Goal: Communication & Community: Answer question/provide support

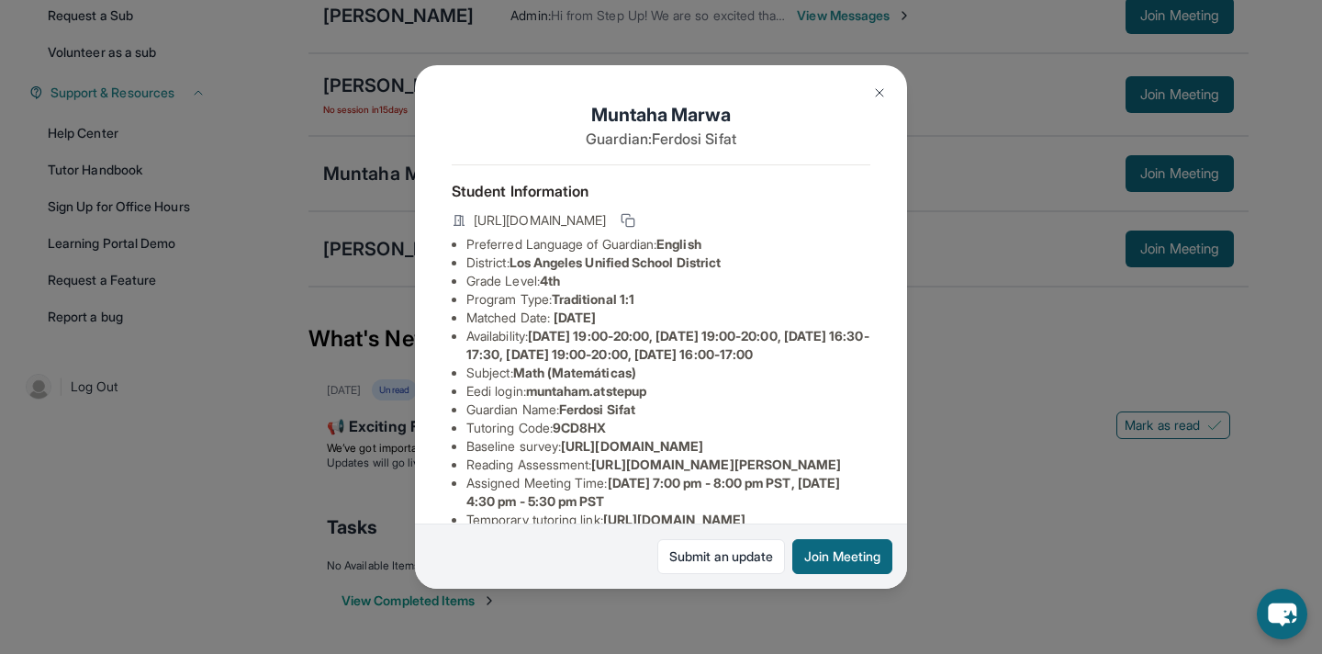
click at [845, 470] on ul "Preferred Language of Guardian: English District: [GEOGRAPHIC_DATA] Unified Sch…" at bounding box center [661, 437] width 419 height 404
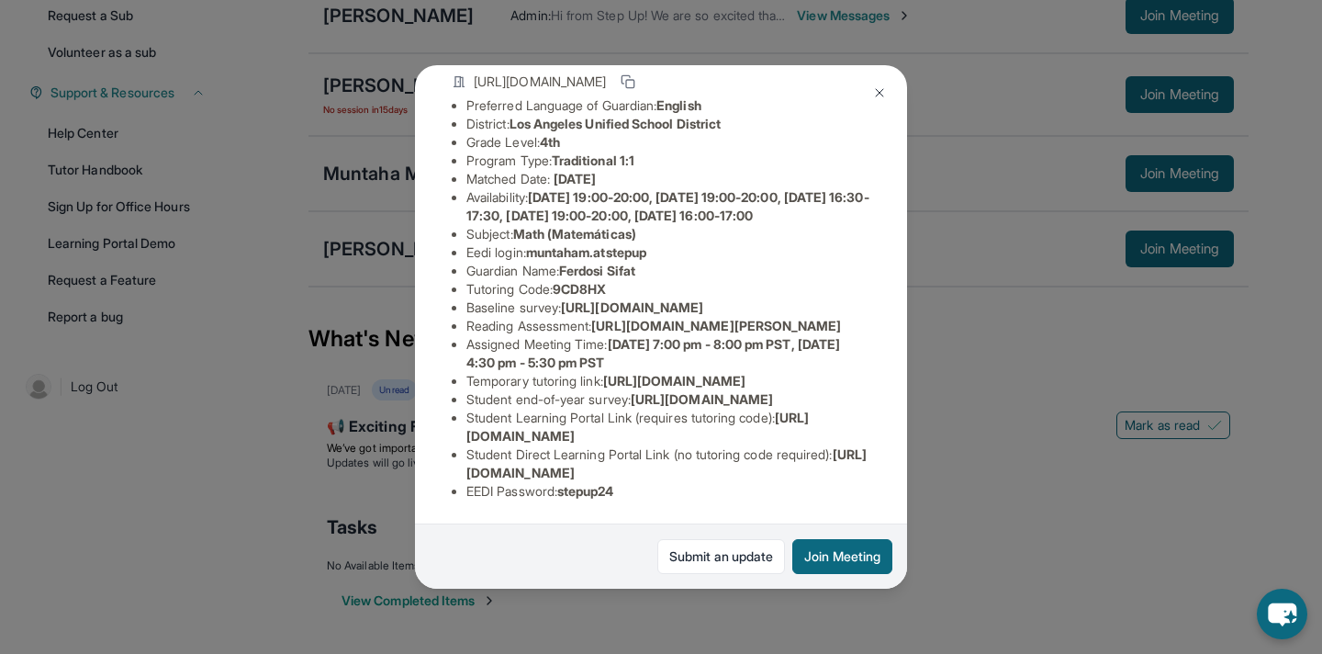
click at [983, 482] on div "Muntaha Marwa Guardian: [PERSON_NAME] Student Information [URL][DOMAIN_NAME] Pr…" at bounding box center [661, 327] width 1322 height 654
click at [897, 90] on img at bounding box center [904, 94] width 15 height 15
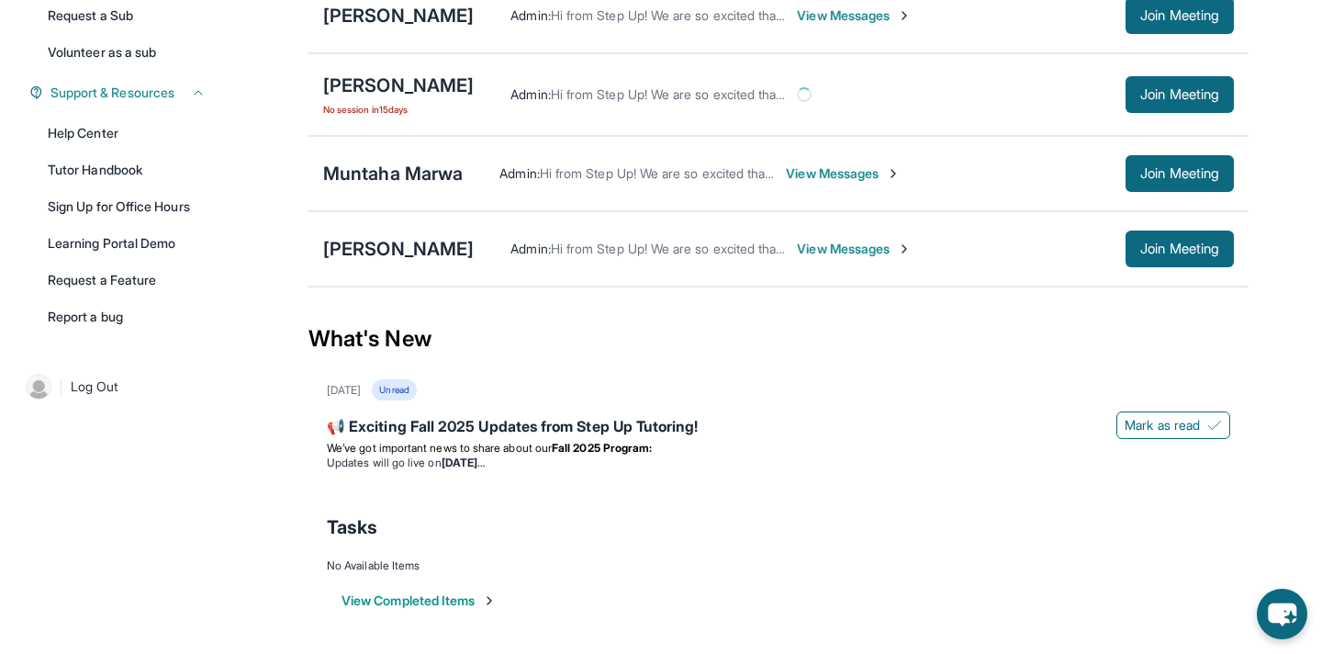
click at [229, 460] on div "Current Students 5 First Match : [DATE] Sessions 5 Last 30 days : 5 Sessions Tu…" at bounding box center [661, 201] width 1322 height 904
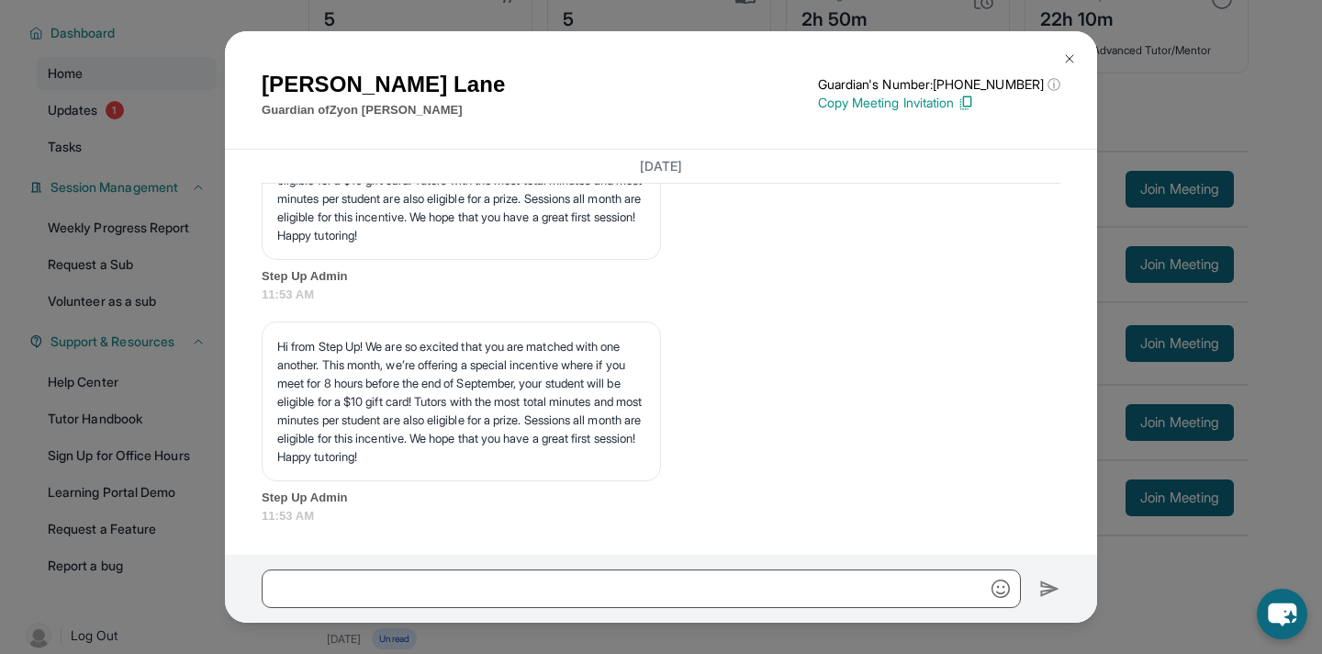
scroll to position [383, 0]
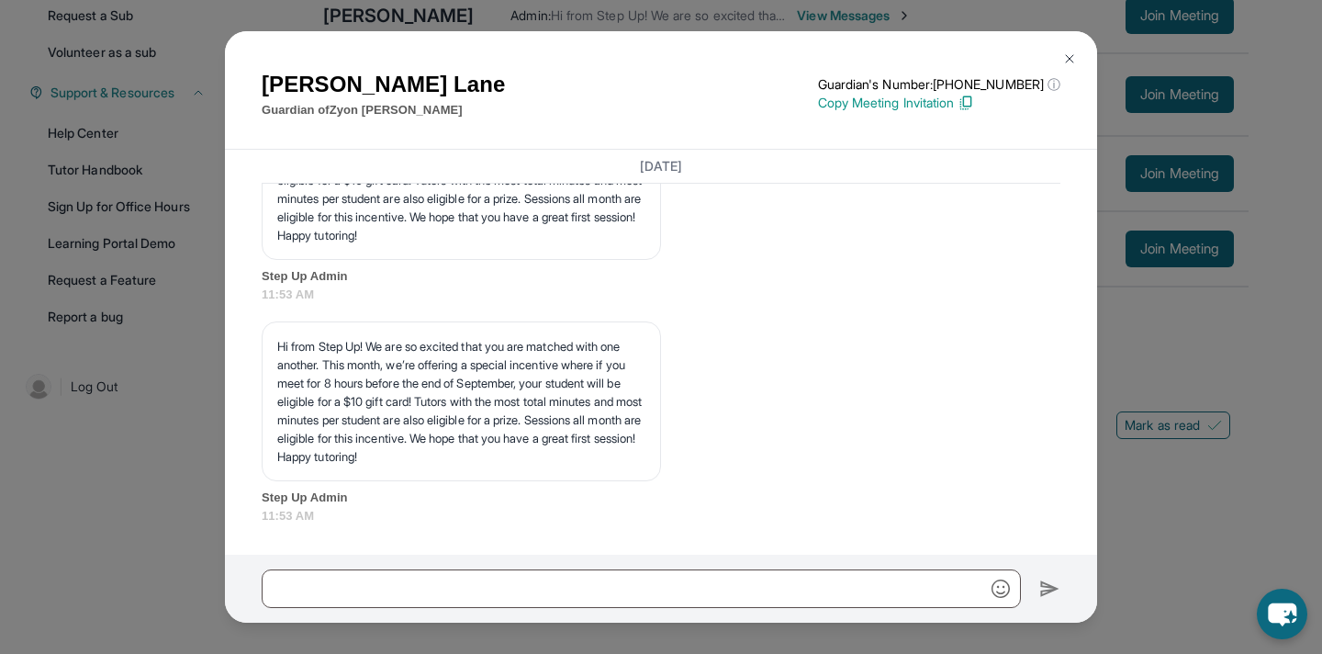
click at [1068, 55] on img at bounding box center [1069, 58] width 15 height 15
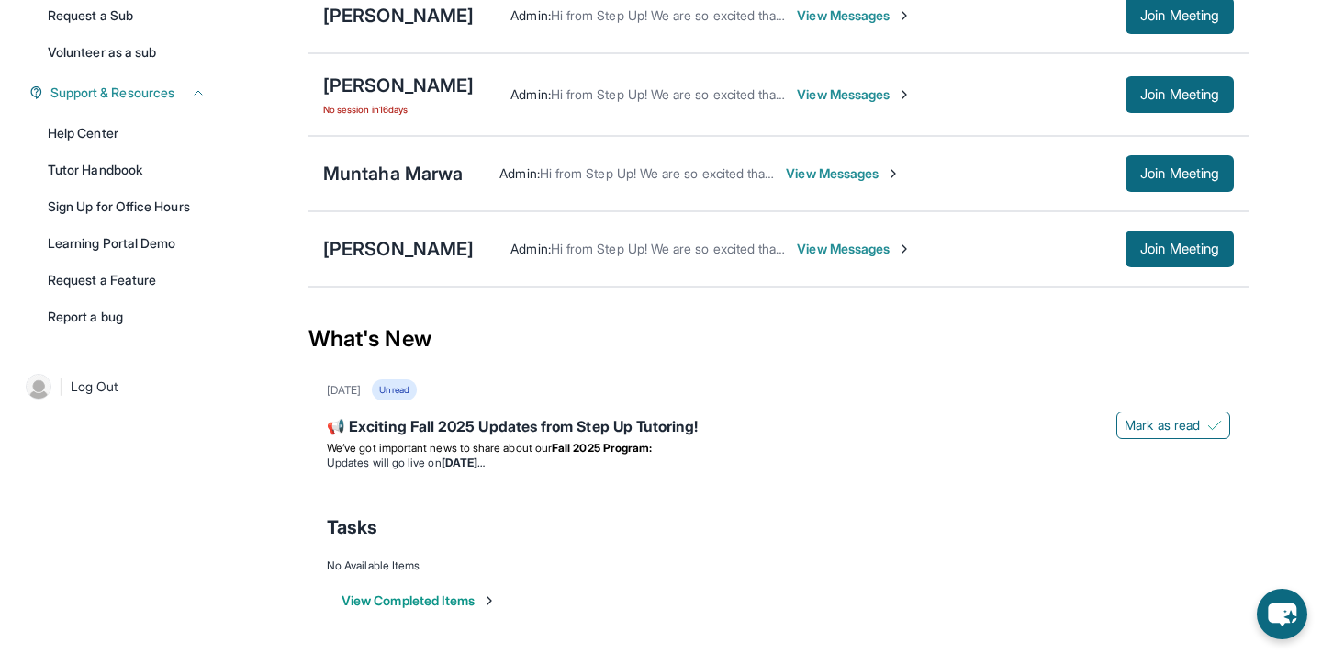
click at [821, 172] on span "View Messages" at bounding box center [843, 173] width 115 height 18
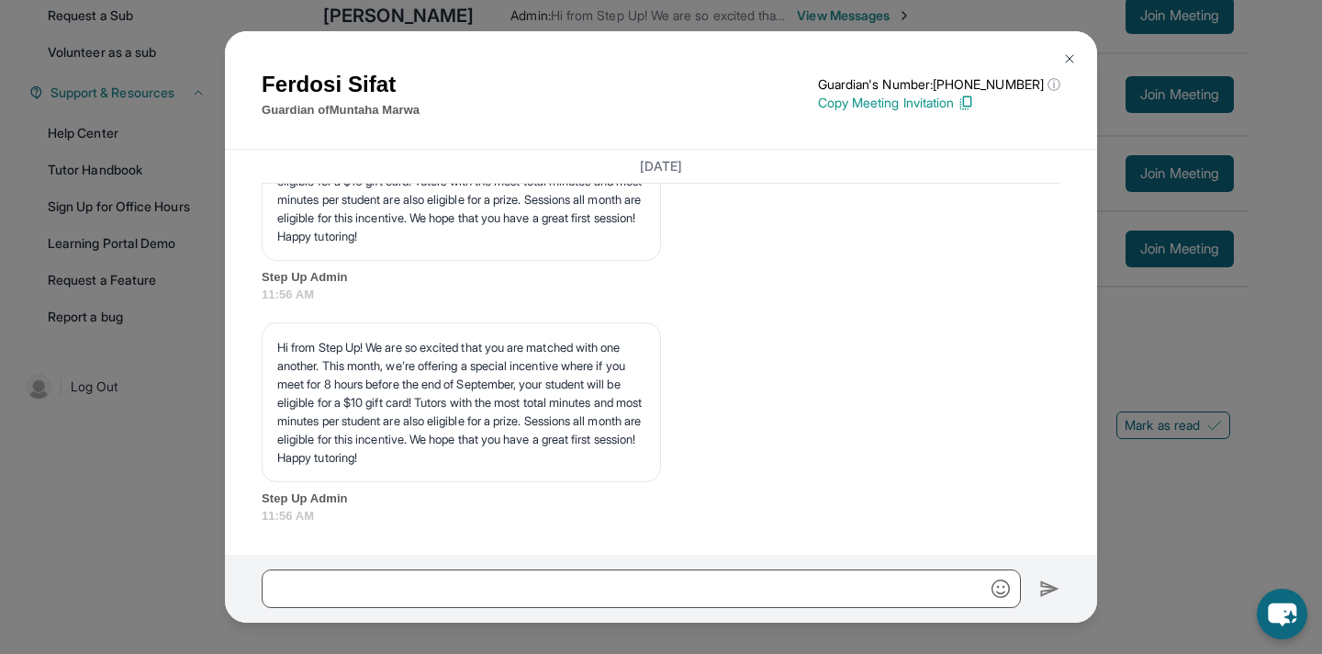
scroll to position [2167, 0]
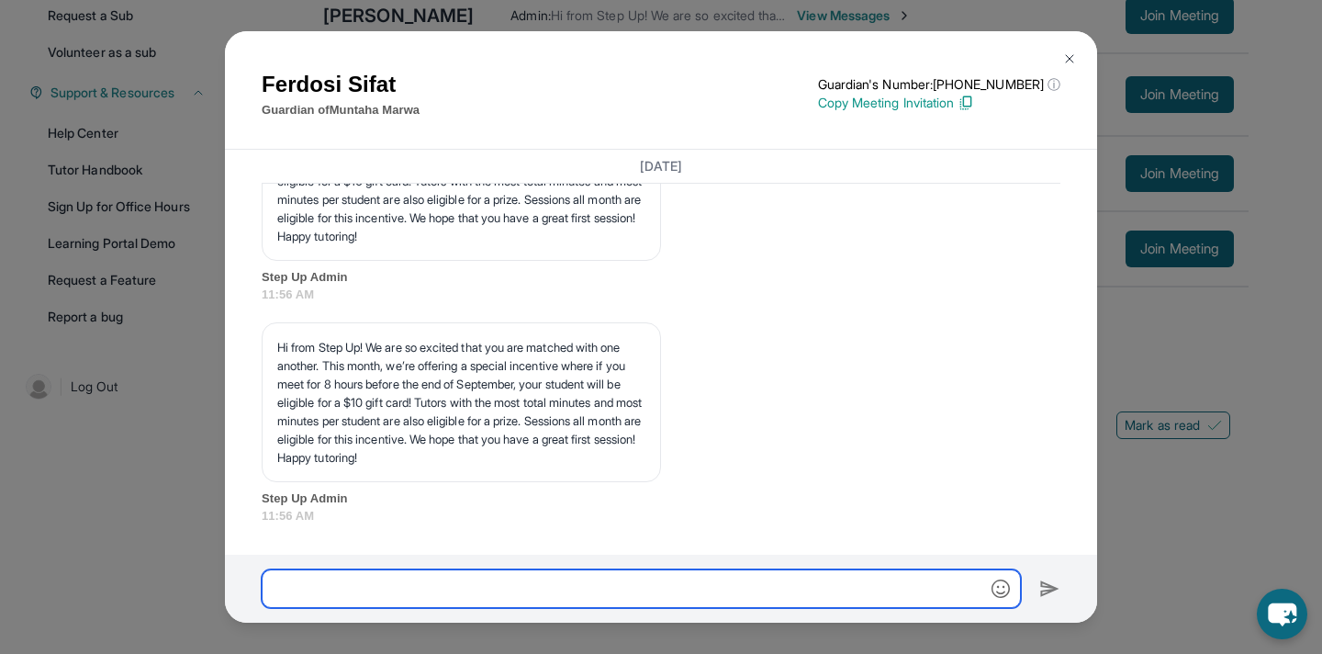
click at [507, 587] on input "text" at bounding box center [641, 588] width 759 height 39
paste input "**********"
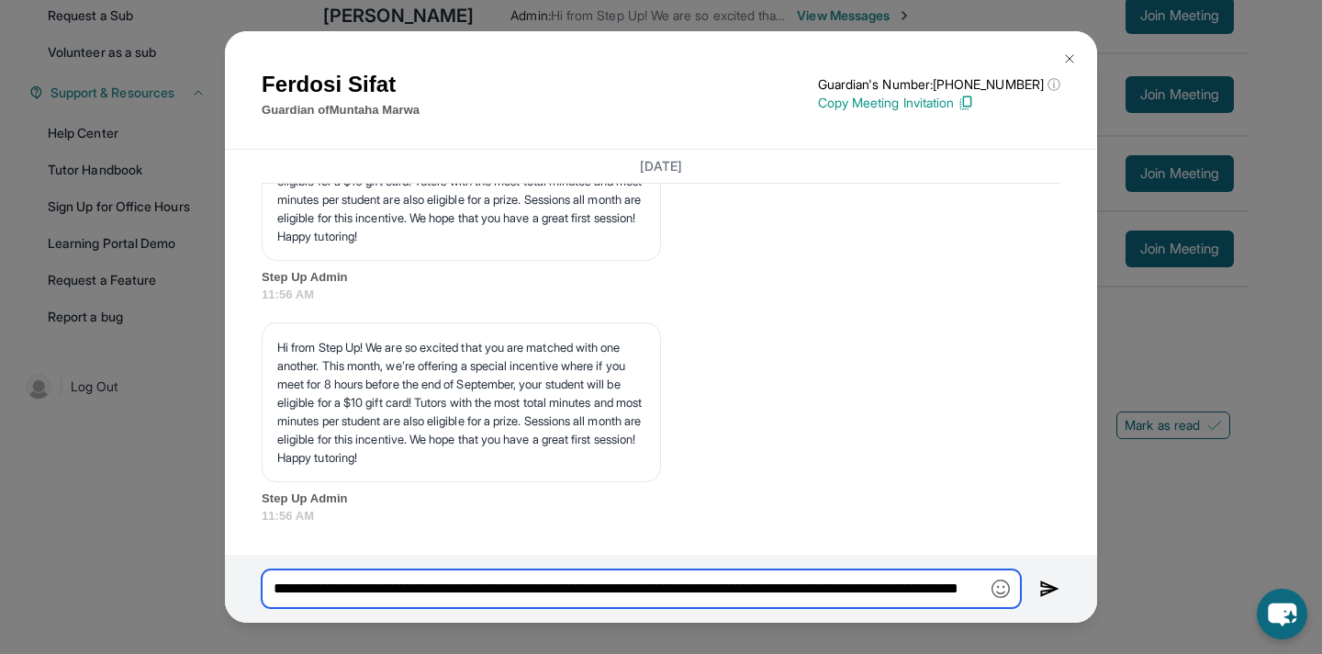
scroll to position [0, 141]
type input "**********"
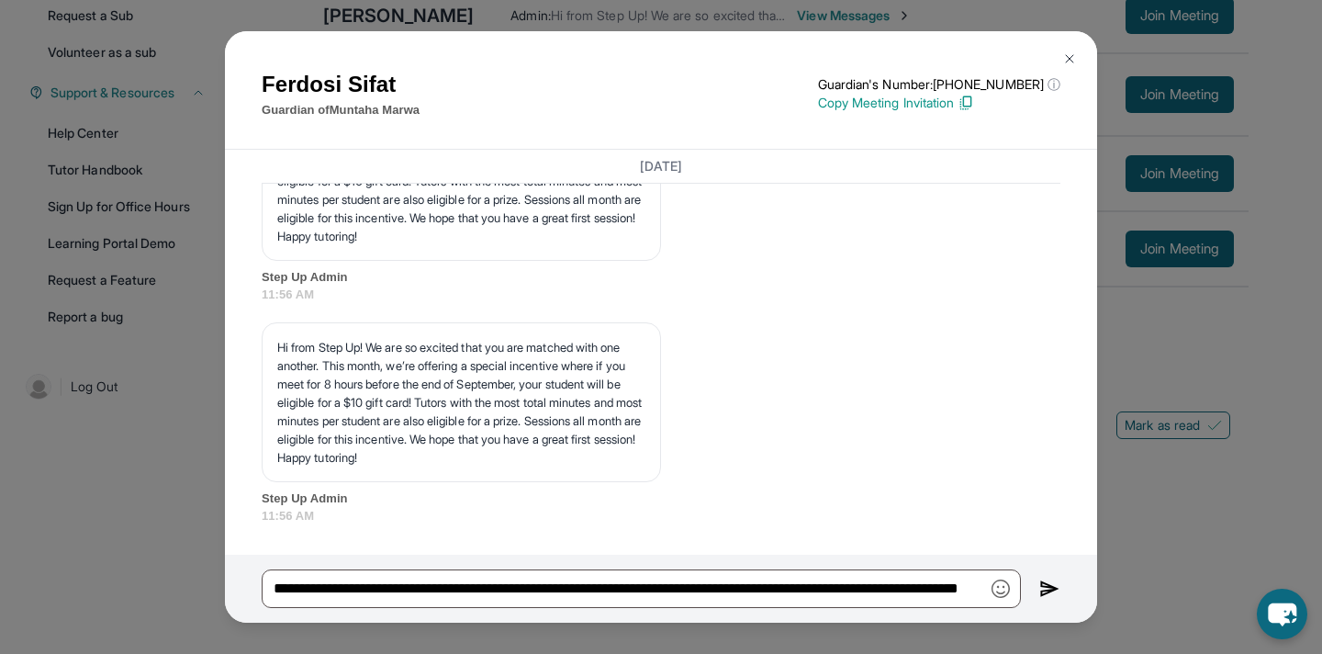
click at [1047, 583] on img at bounding box center [1049, 588] width 21 height 22
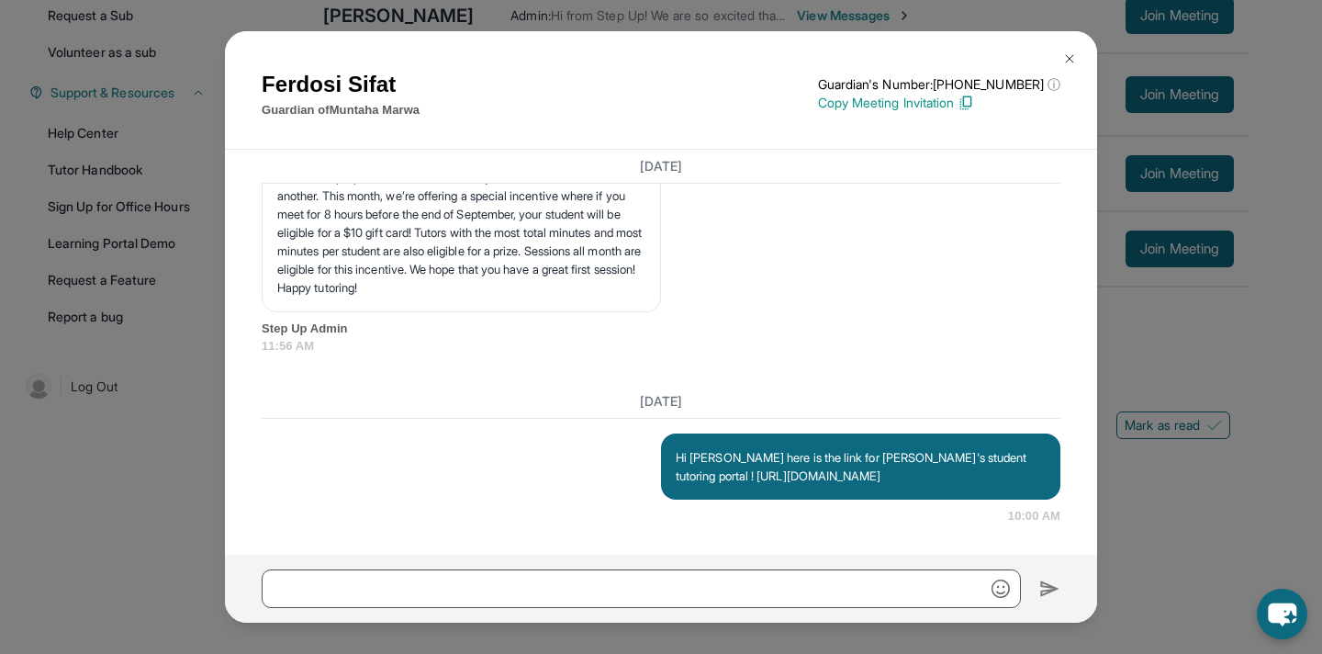
scroll to position [2336, 0]
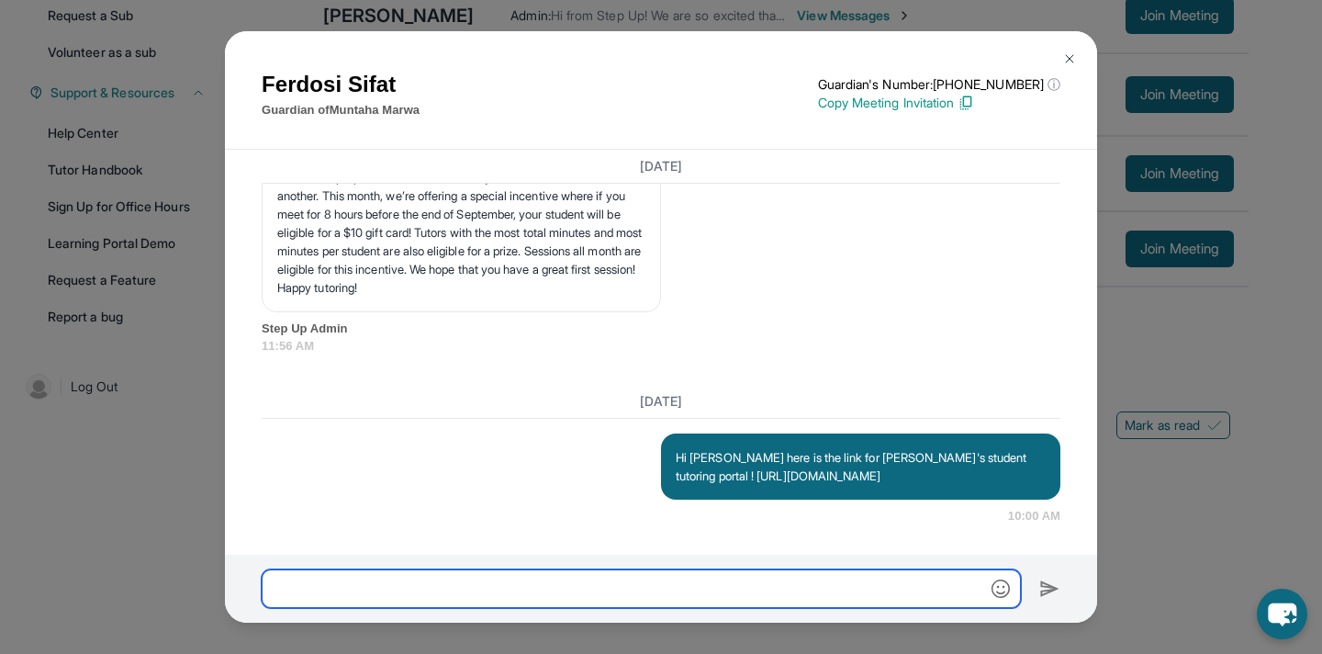
click at [458, 590] on input "text" at bounding box center [641, 588] width 759 height 39
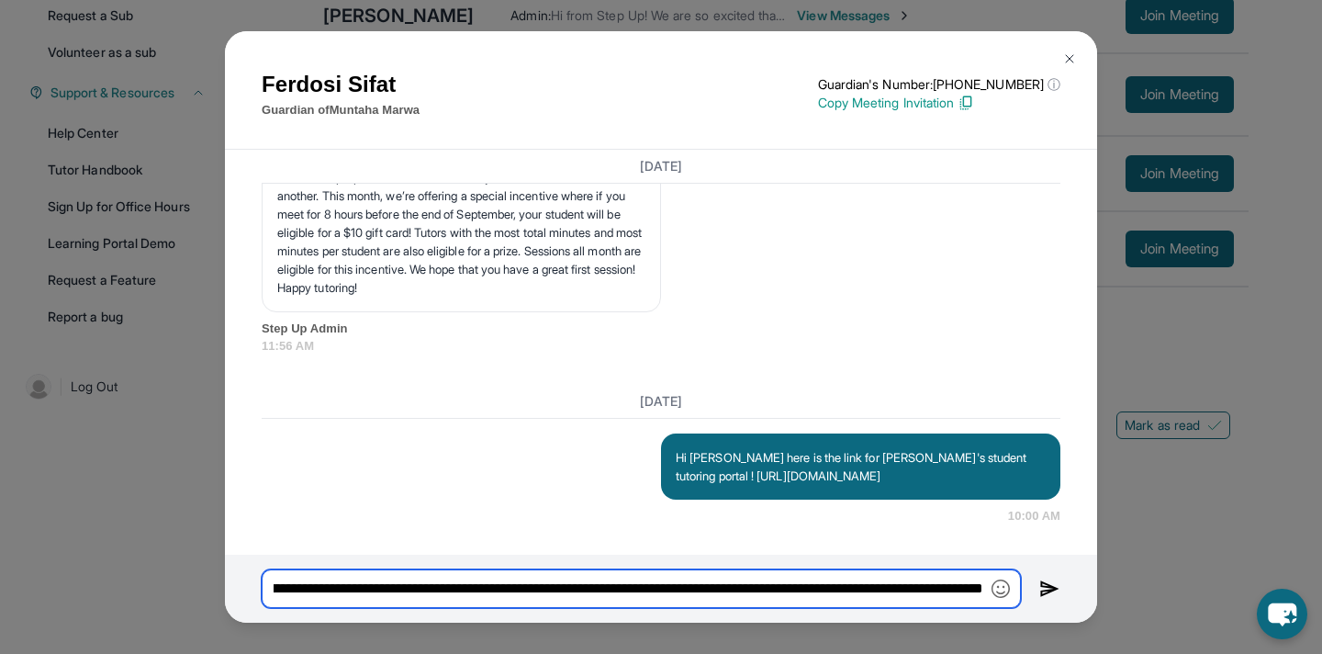
scroll to position [0, 183]
type input "**********"
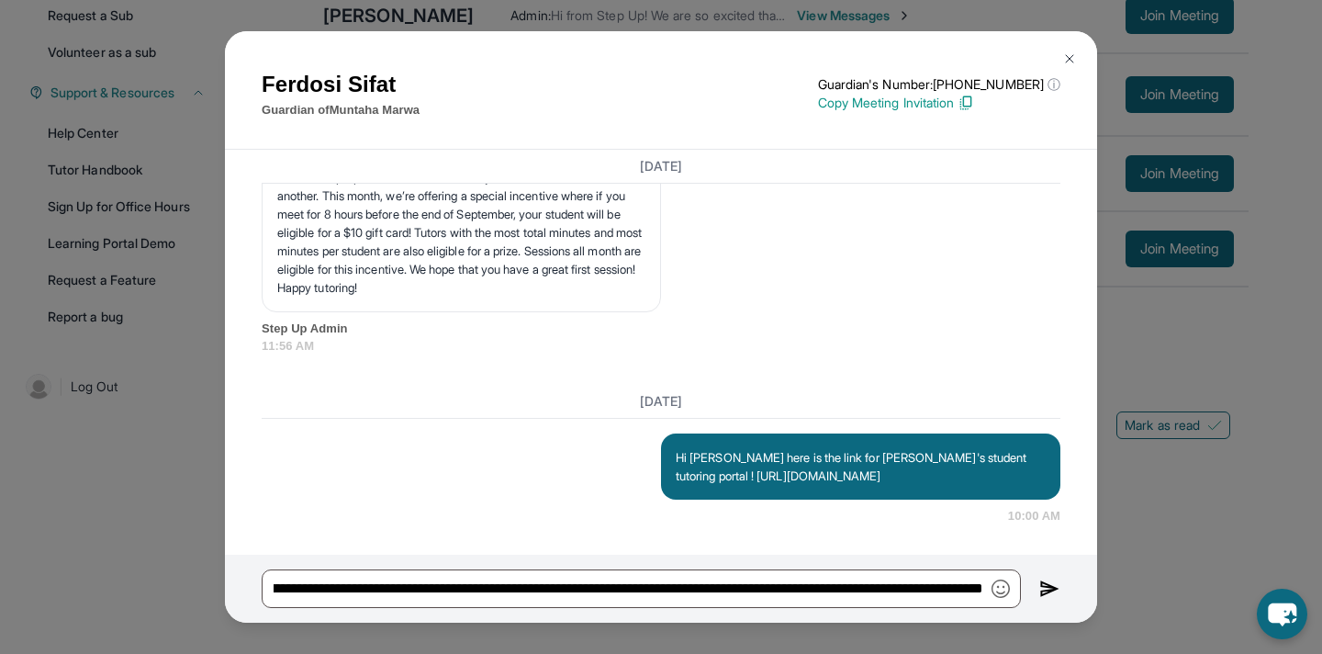
click at [1051, 585] on img at bounding box center [1049, 588] width 21 height 22
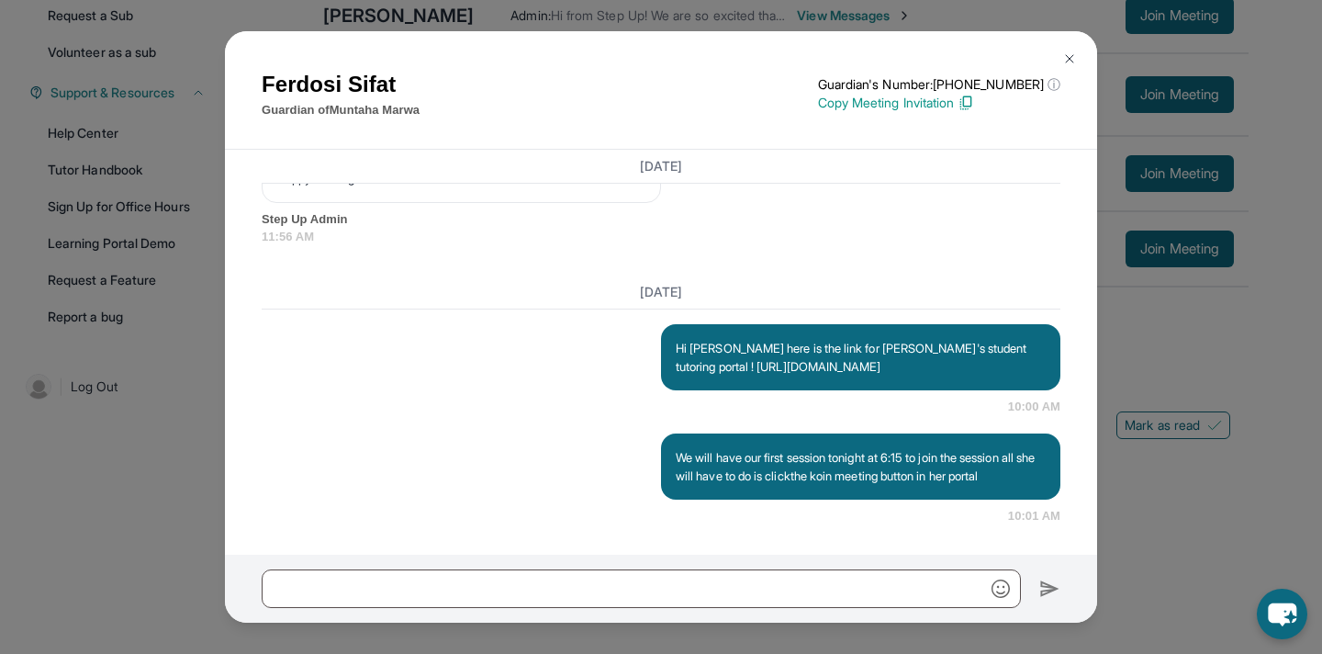
scroll to position [2465, 0]
click at [1060, 60] on button at bounding box center [1069, 58] width 37 height 37
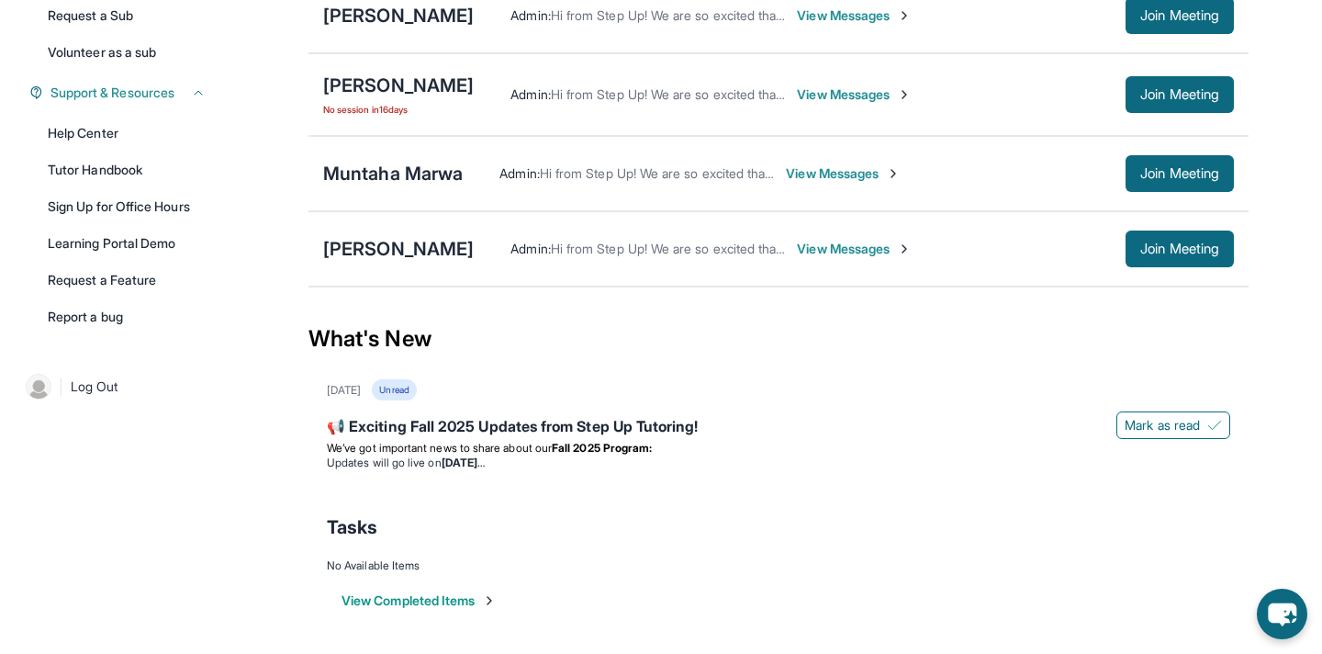
scroll to position [244, 0]
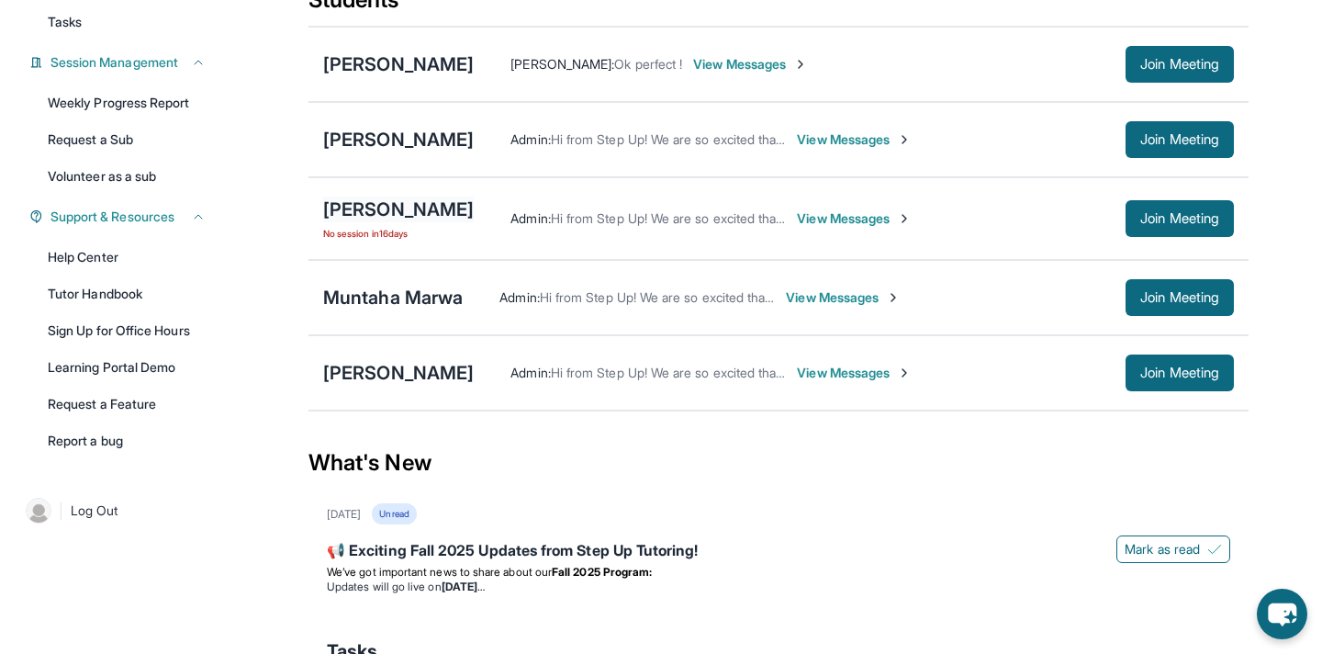
click at [424, 222] on div "[PERSON_NAME]" at bounding box center [398, 209] width 151 height 26
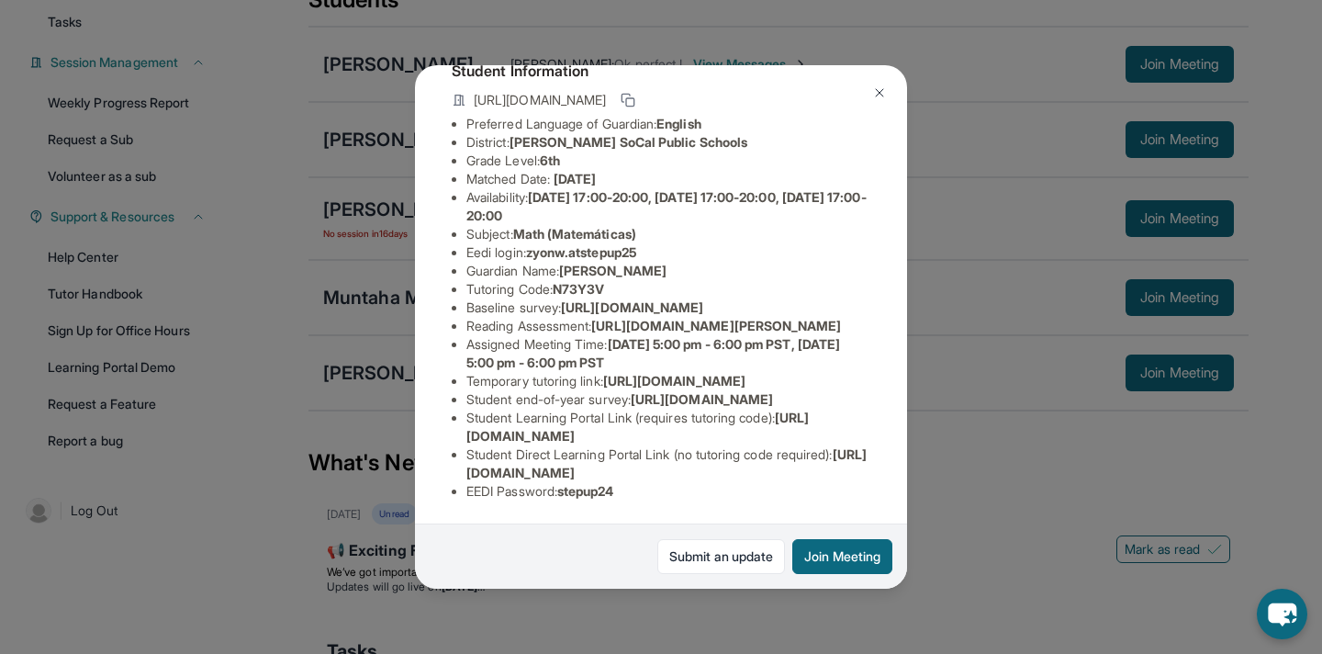
scroll to position [322, 0]
drag, startPoint x: 466, startPoint y: 470, endPoint x: 840, endPoint y: 470, distance: 373.6
click at [840, 470] on span "[URL][DOMAIN_NAME]" at bounding box center [666, 463] width 400 height 34
copy span "[URL][DOMAIN_NAME]"
click at [876, 91] on img at bounding box center [879, 92] width 15 height 15
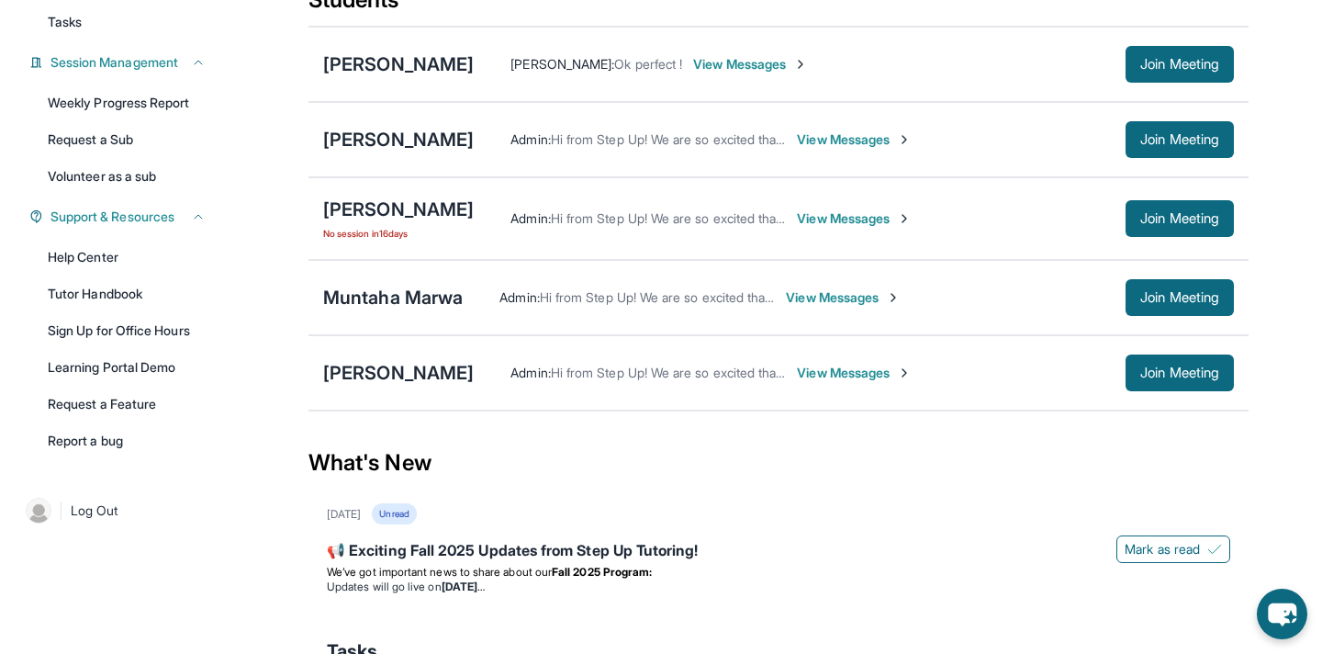
click at [856, 228] on span "View Messages" at bounding box center [854, 218] width 115 height 18
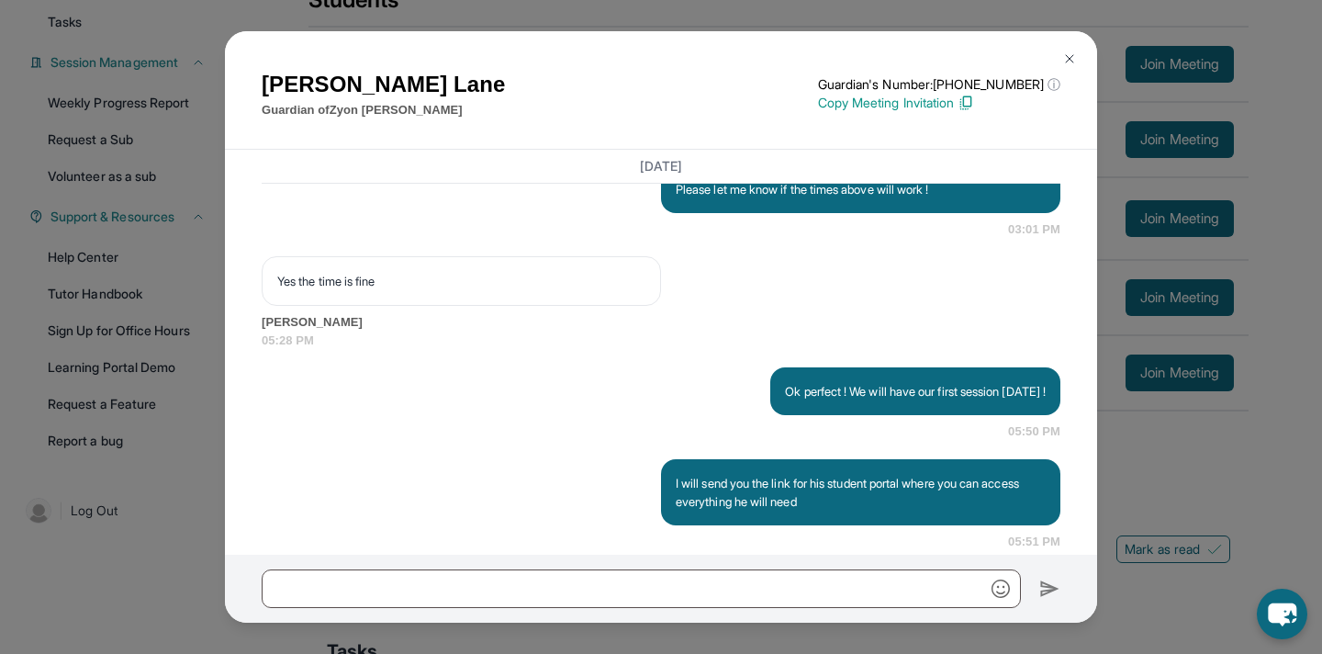
scroll to position [2433, 0]
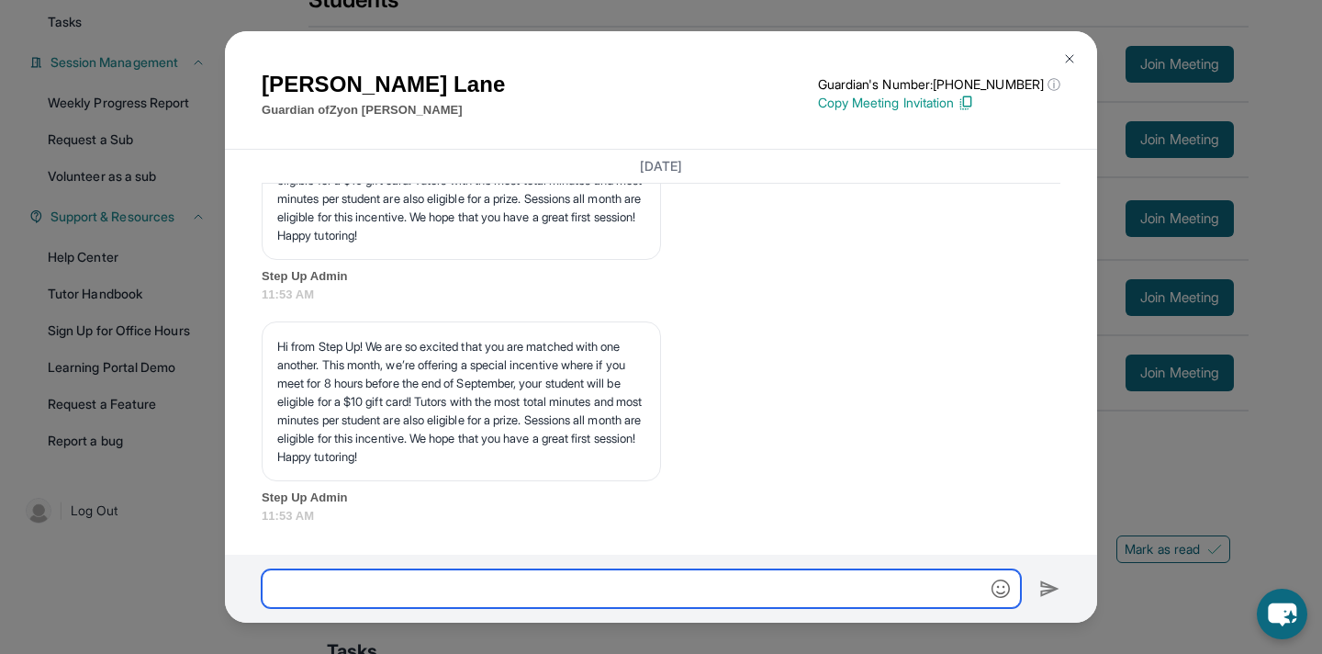
click at [549, 596] on input "text" at bounding box center [641, 588] width 759 height 39
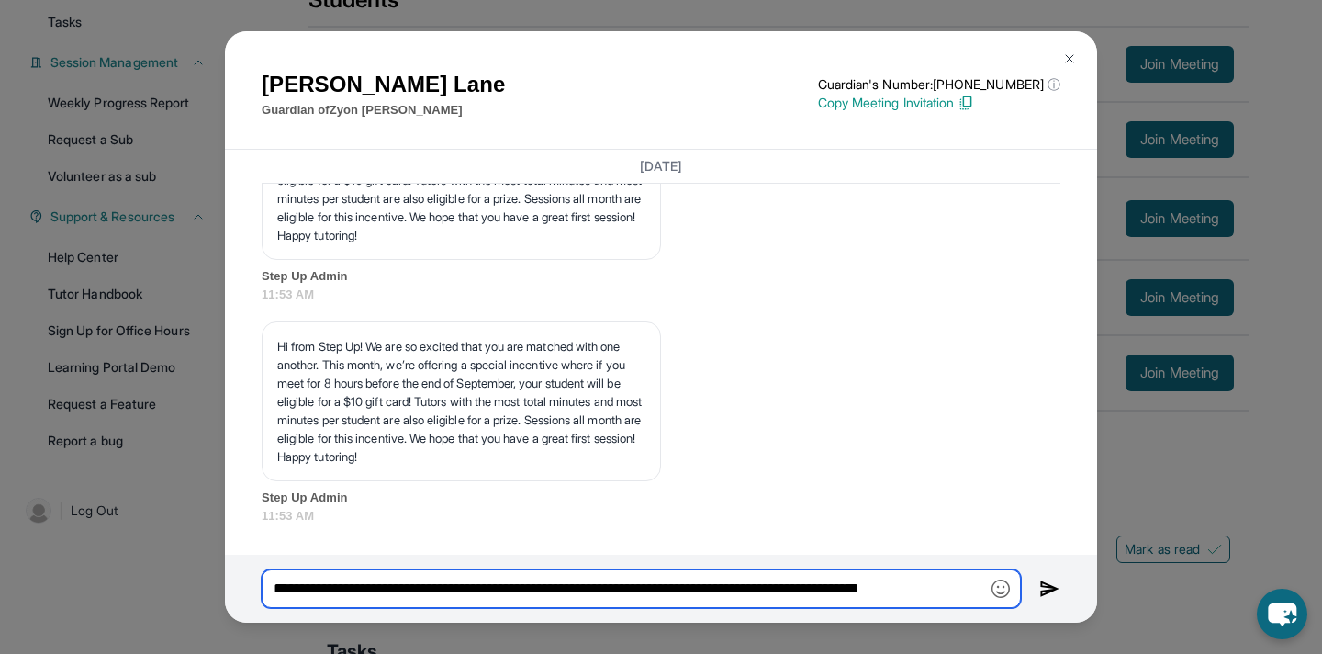
paste input "**********"
click at [580, 587] on input "**********" at bounding box center [641, 588] width 759 height 39
type input "**********"
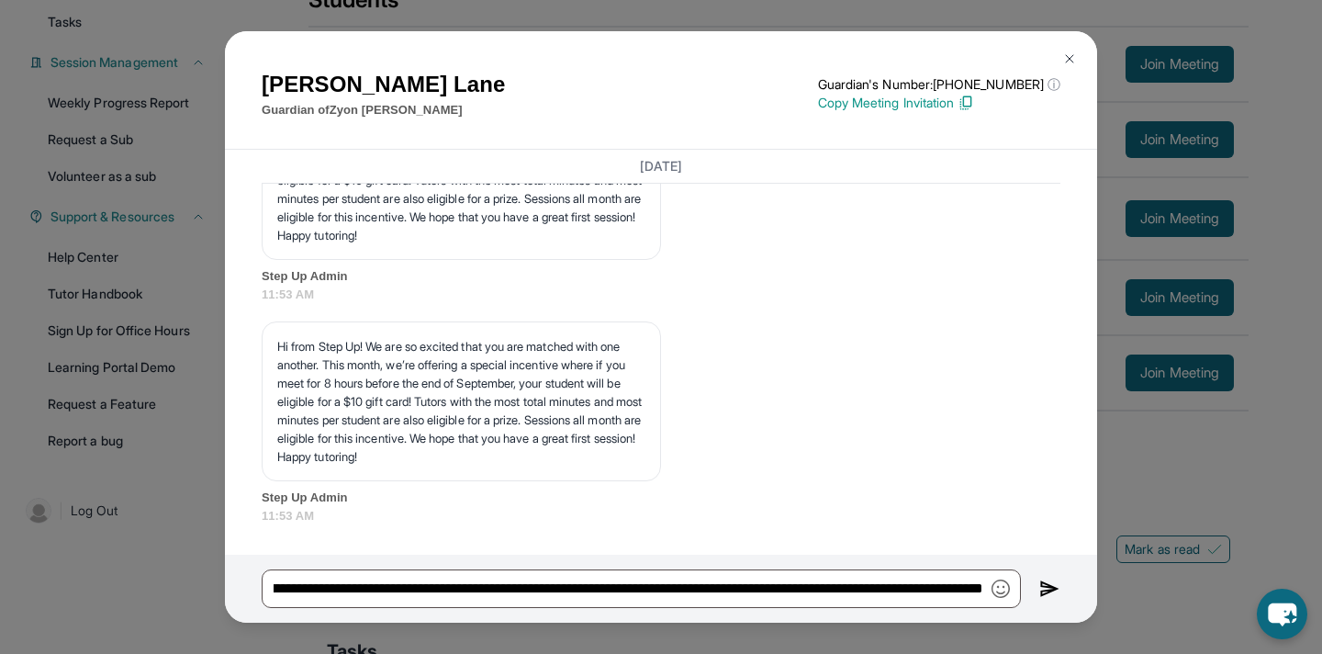
scroll to position [0, 0]
click at [1056, 587] on img at bounding box center [1049, 588] width 21 height 22
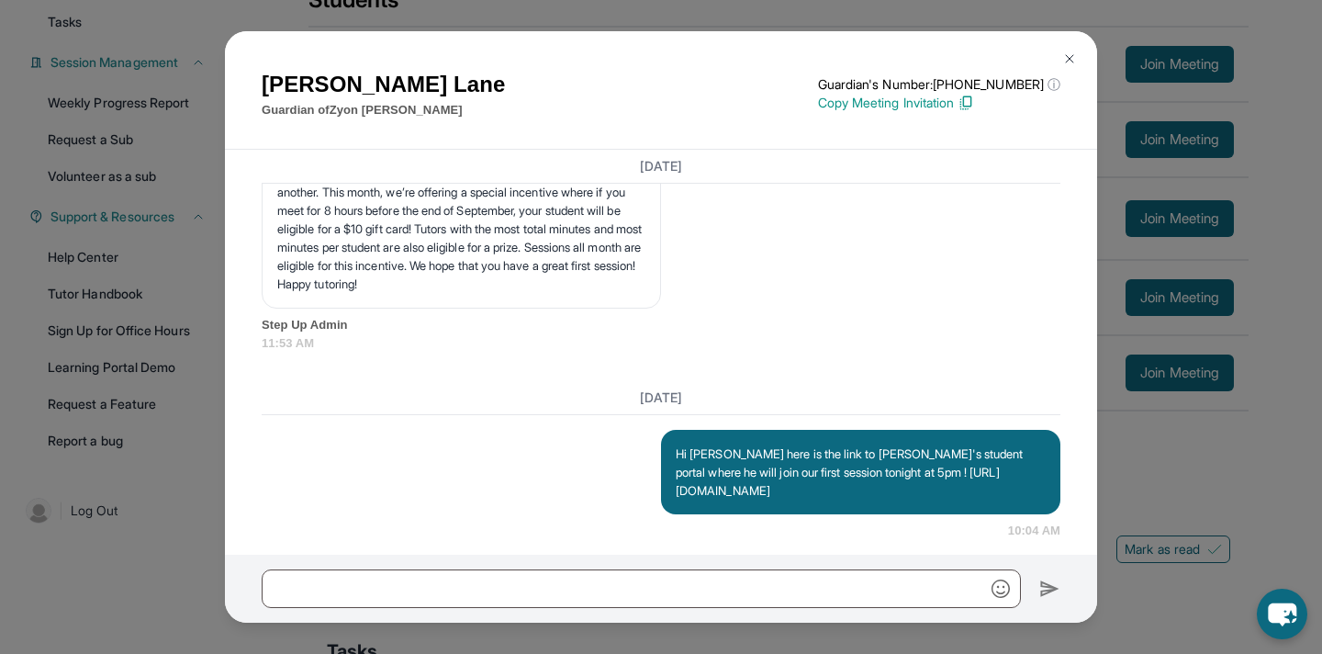
scroll to position [2622, 0]
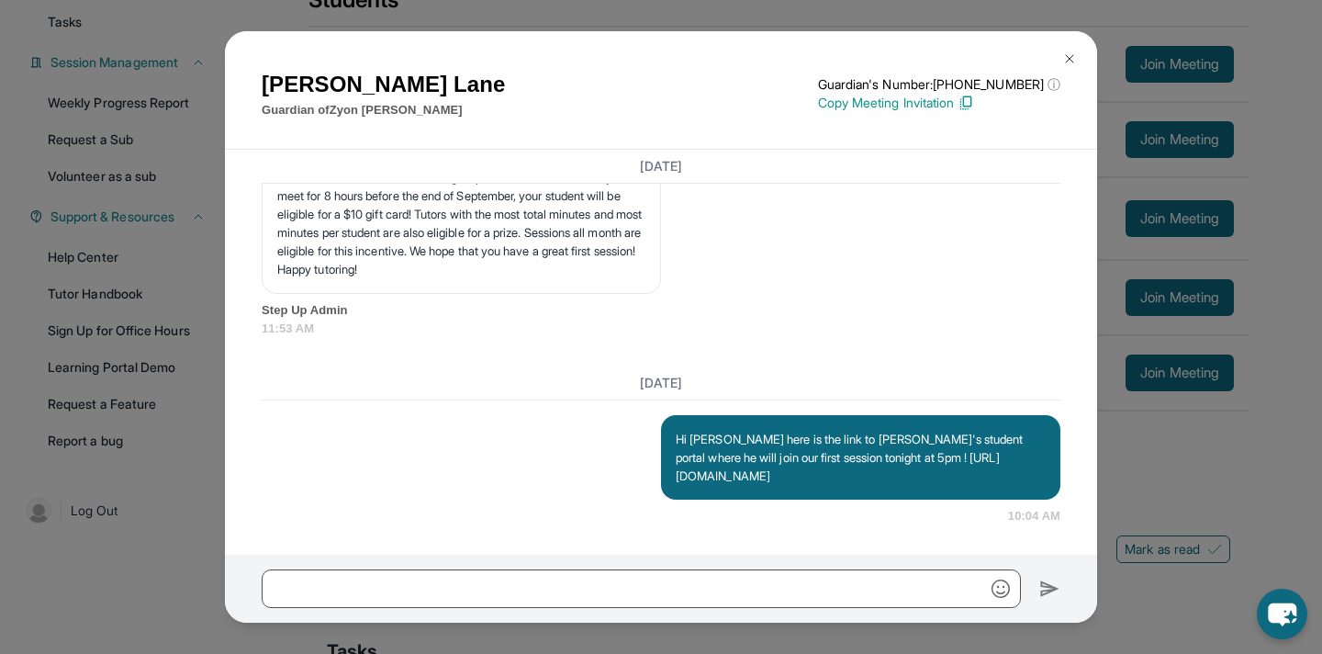
click at [1064, 54] on img at bounding box center [1069, 58] width 15 height 15
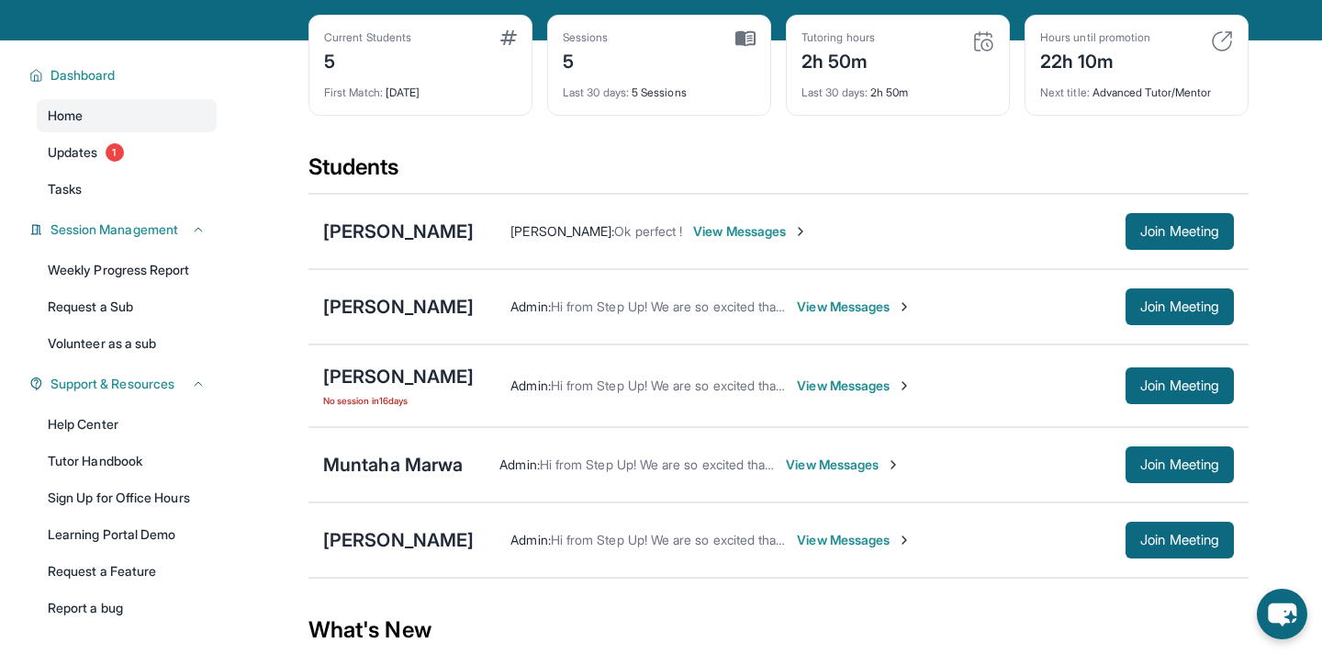
scroll to position [0, 0]
